Goal: Information Seeking & Learning: Understand process/instructions

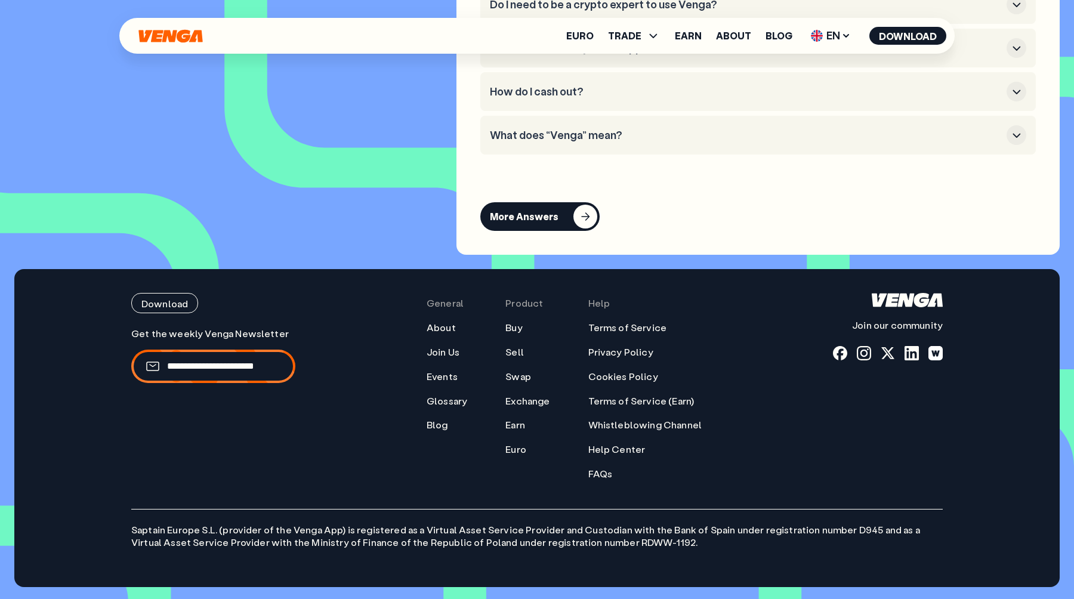
scroll to position [5670, 0]
click at [608, 447] on link "Help Center" at bounding box center [616, 449] width 57 height 13
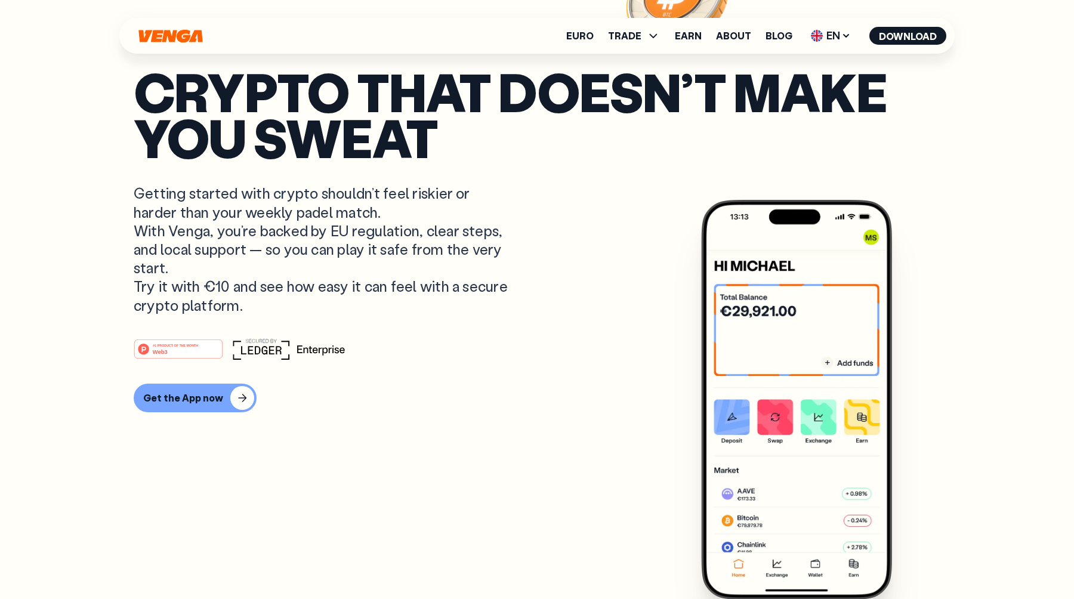
scroll to position [0, 0]
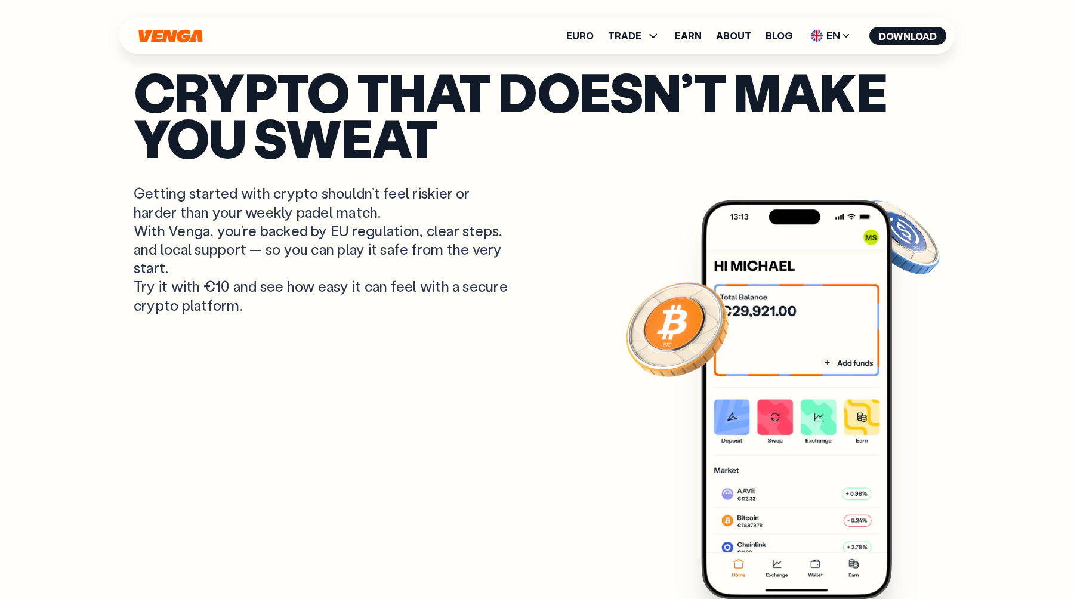
click at [181, 33] on icon "Home" at bounding box center [170, 35] width 64 height 13
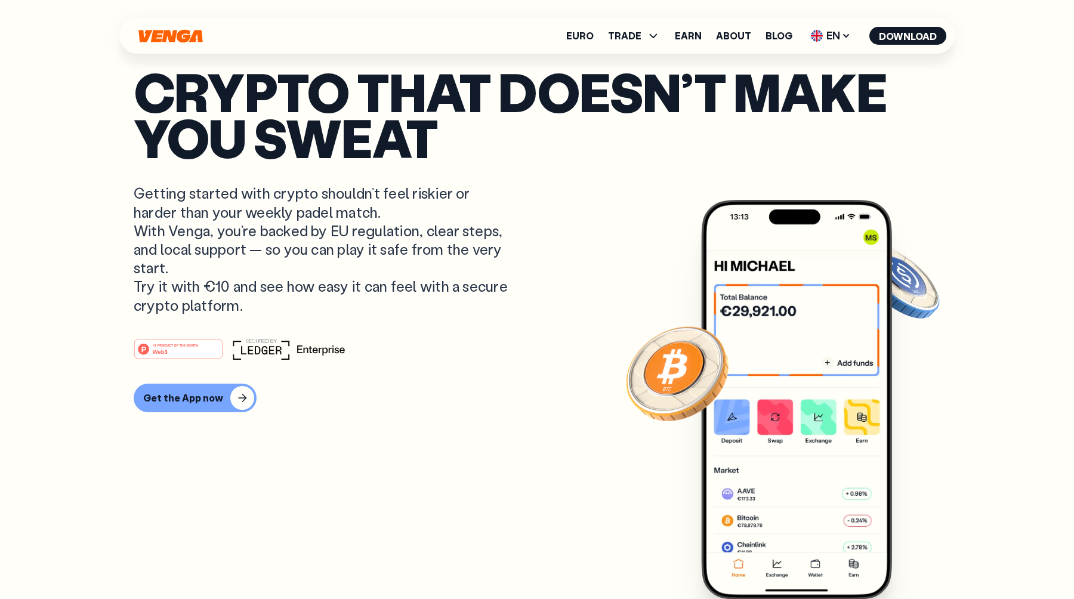
click at [182, 33] on icon "Home" at bounding box center [170, 35] width 64 height 13
click at [846, 38] on icon at bounding box center [846, 36] width 10 height 10
click at [799, 78] on div "Español - ES" at bounding box center [798, 83] width 61 height 12
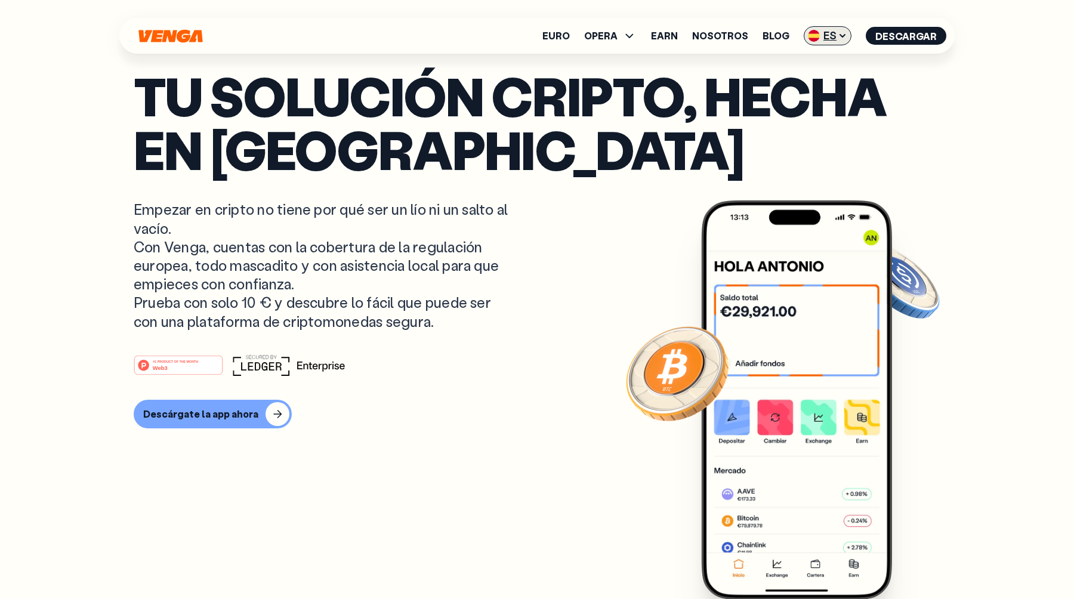
click at [828, 30] on span "ES" at bounding box center [827, 35] width 48 height 19
click at [805, 105] on div "Català - CAT" at bounding box center [797, 106] width 64 height 12
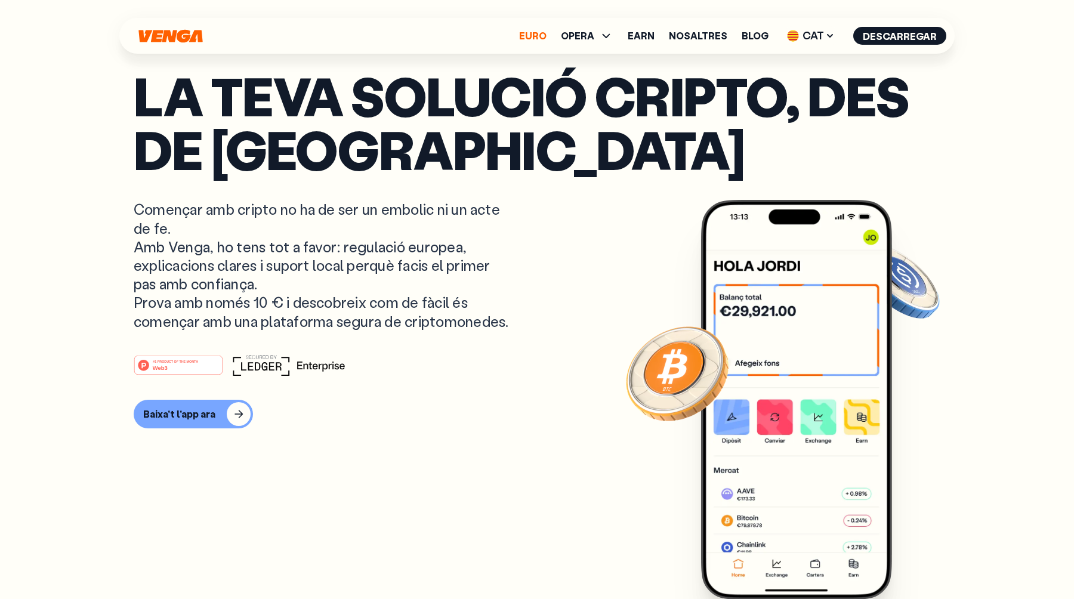
click at [534, 31] on link "Euro" at bounding box center [532, 36] width 27 height 10
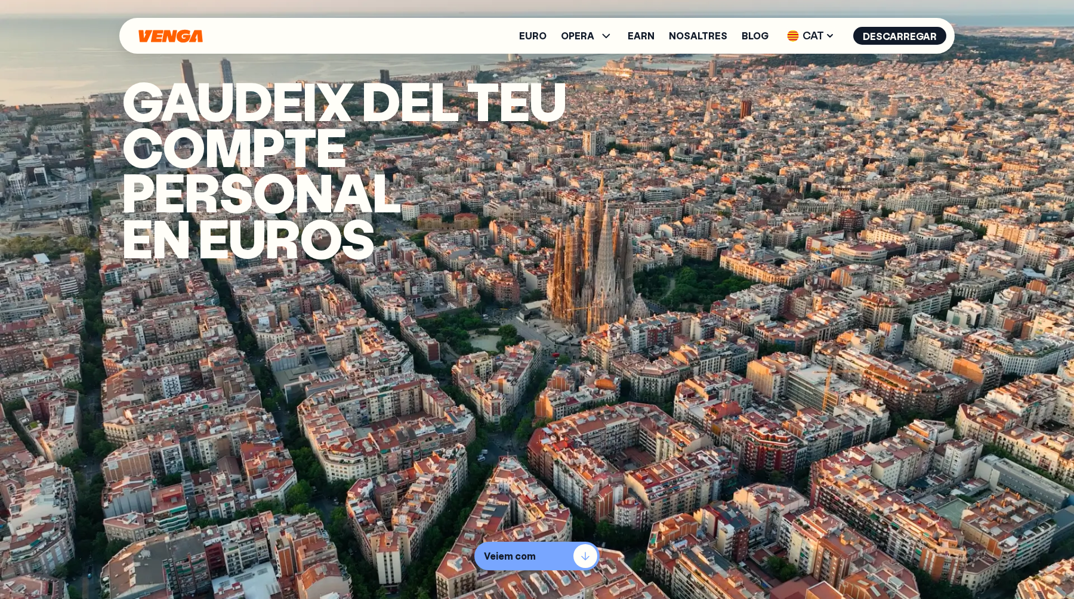
click at [542, 549] on button "Veiem com" at bounding box center [536, 556] width 125 height 29
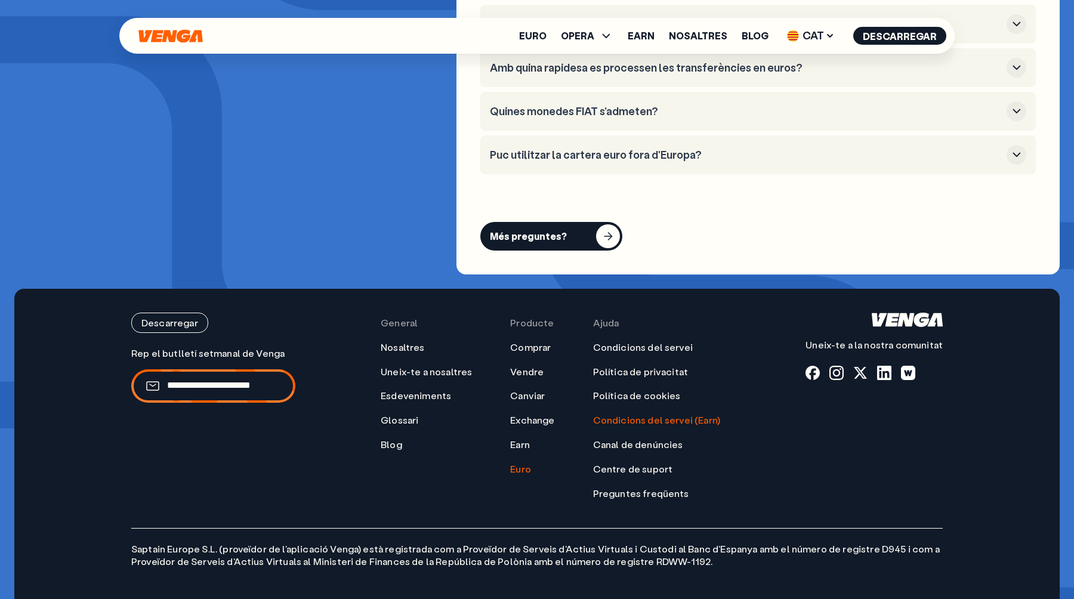
scroll to position [4924, 0]
click at [666, 462] on link "Centre de suport" at bounding box center [633, 468] width 80 height 13
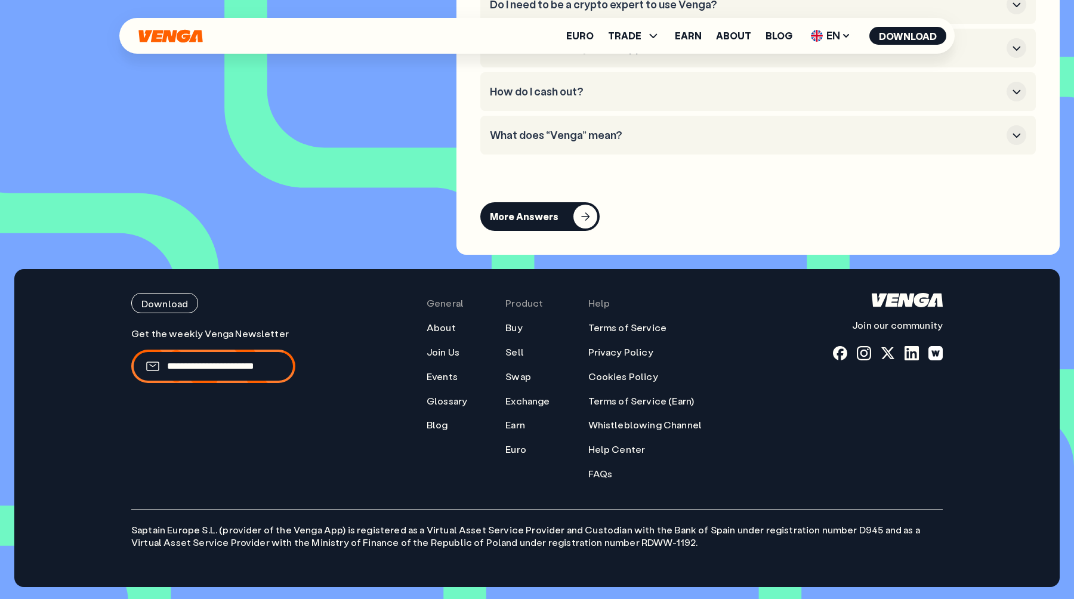
scroll to position [5670, 0]
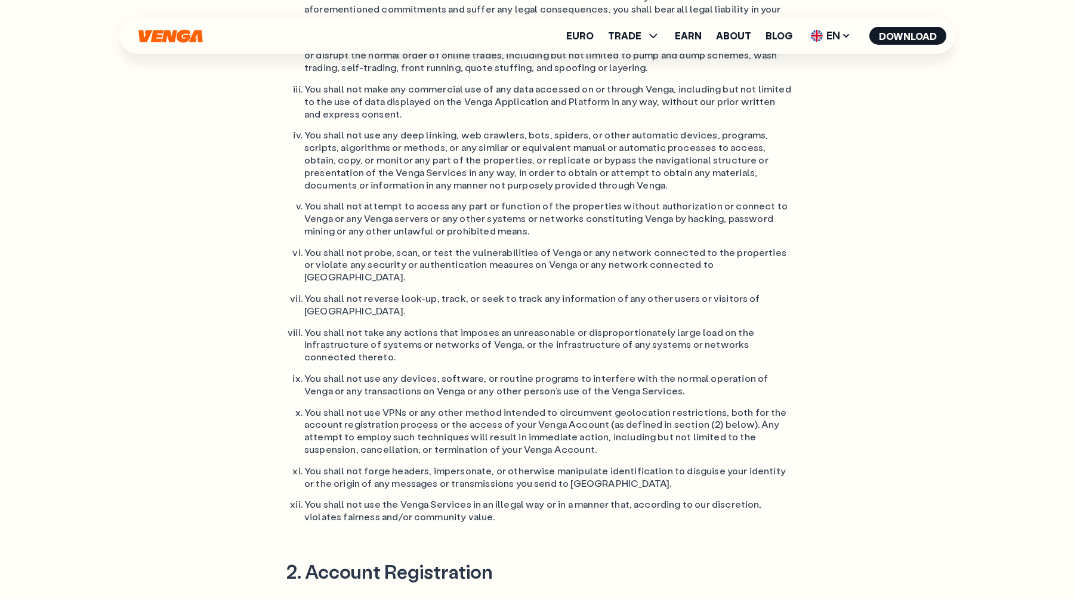
scroll to position [1078, 0]
